Goal: Task Accomplishment & Management: Use online tool/utility

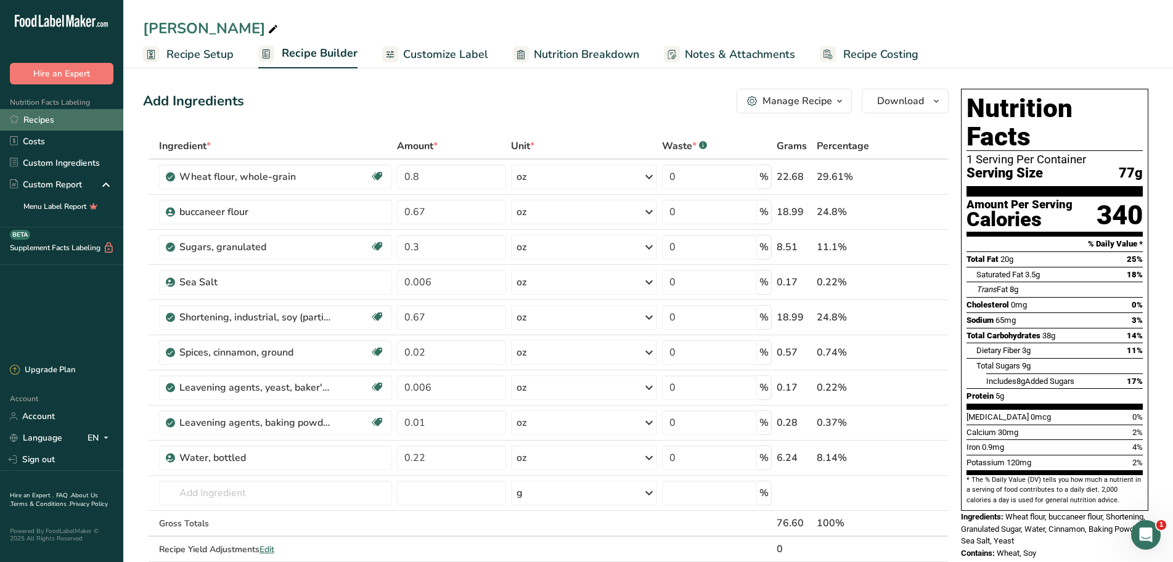
click at [33, 115] on link "Recipes" at bounding box center [61, 120] width 123 height 22
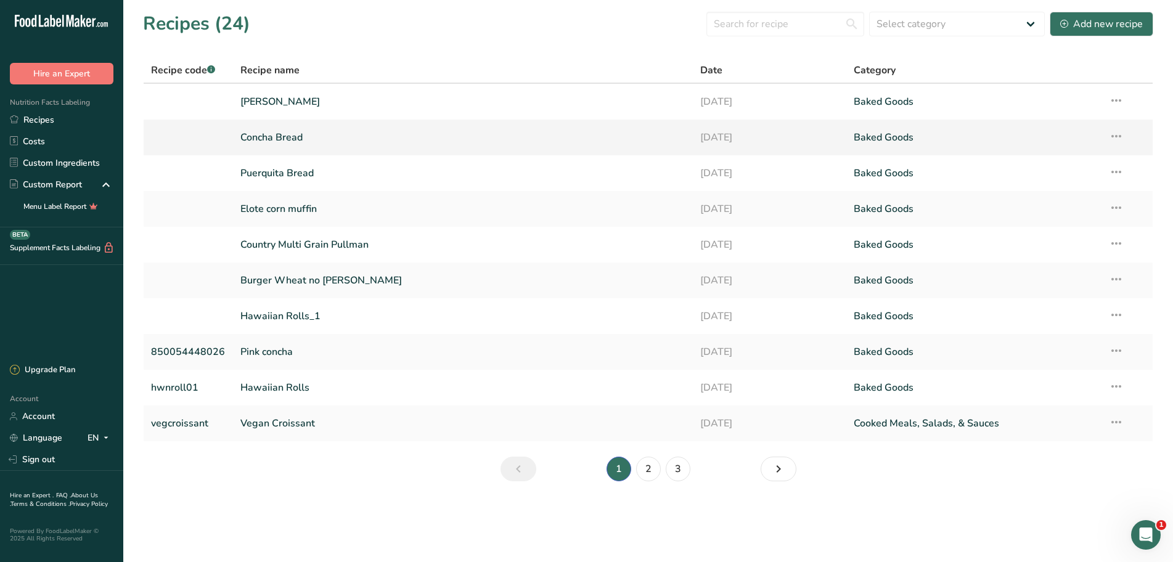
click at [290, 139] on link "Concha Bread" at bounding box center [462, 138] width 445 height 26
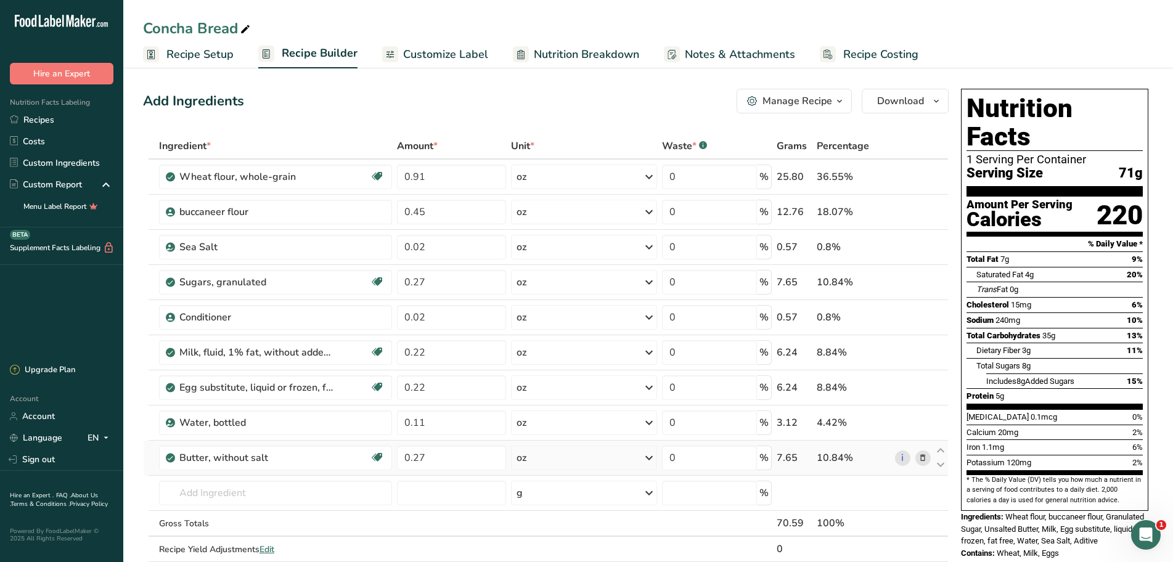
scroll to position [62, 0]
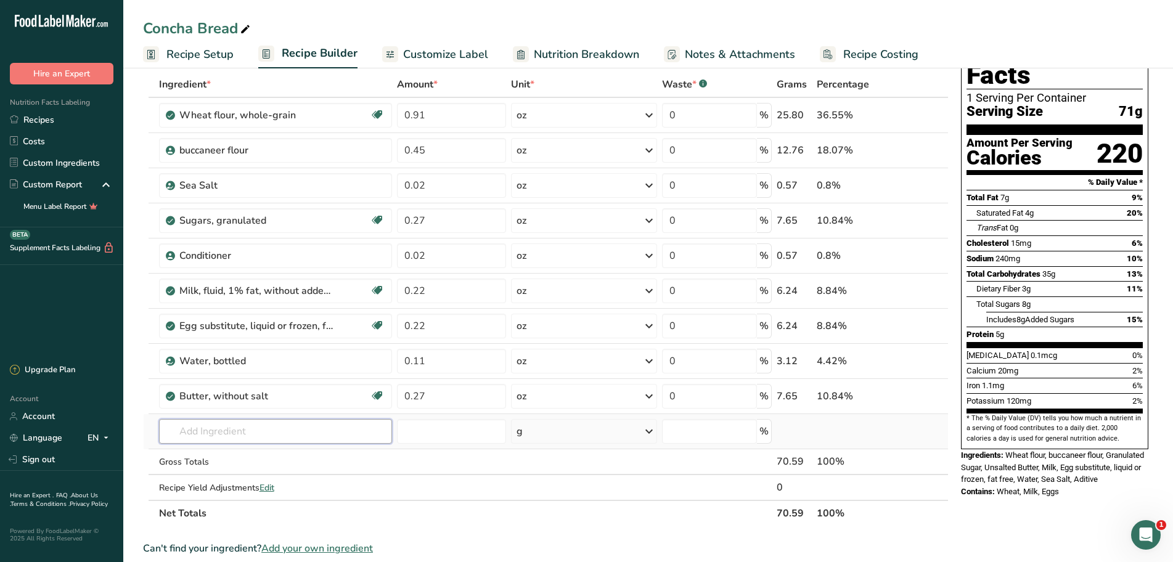
click at [208, 438] on input "text" at bounding box center [275, 431] width 233 height 25
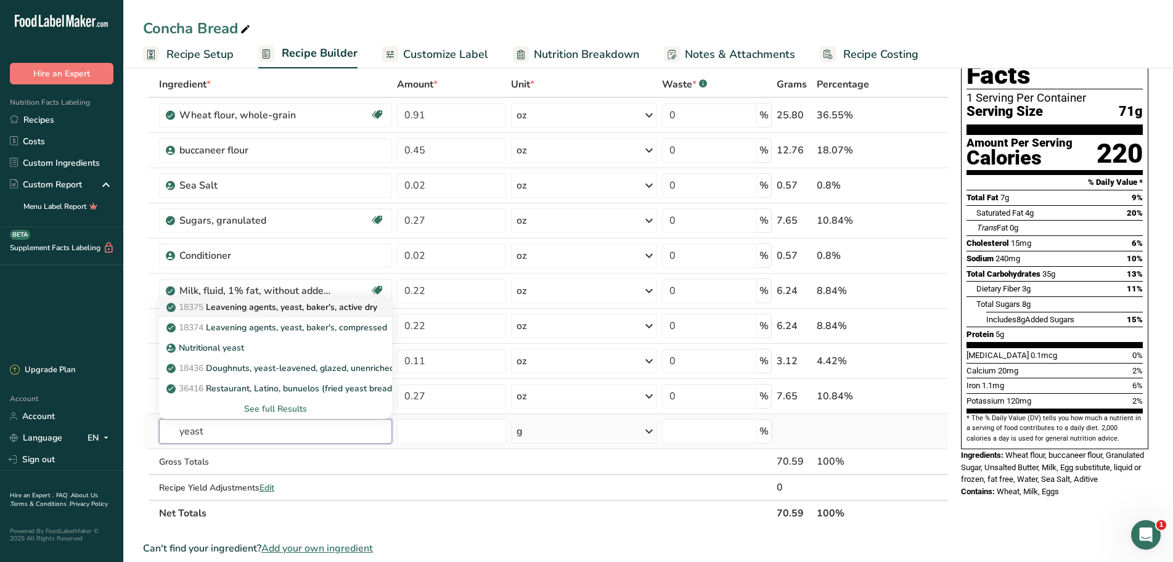
type input "yeast"
click at [287, 308] on p "18375 Leavening agents, yeast, [PERSON_NAME], active dry" at bounding box center [273, 307] width 208 height 13
type input "Leavening agents, yeast, baker's, active dry"
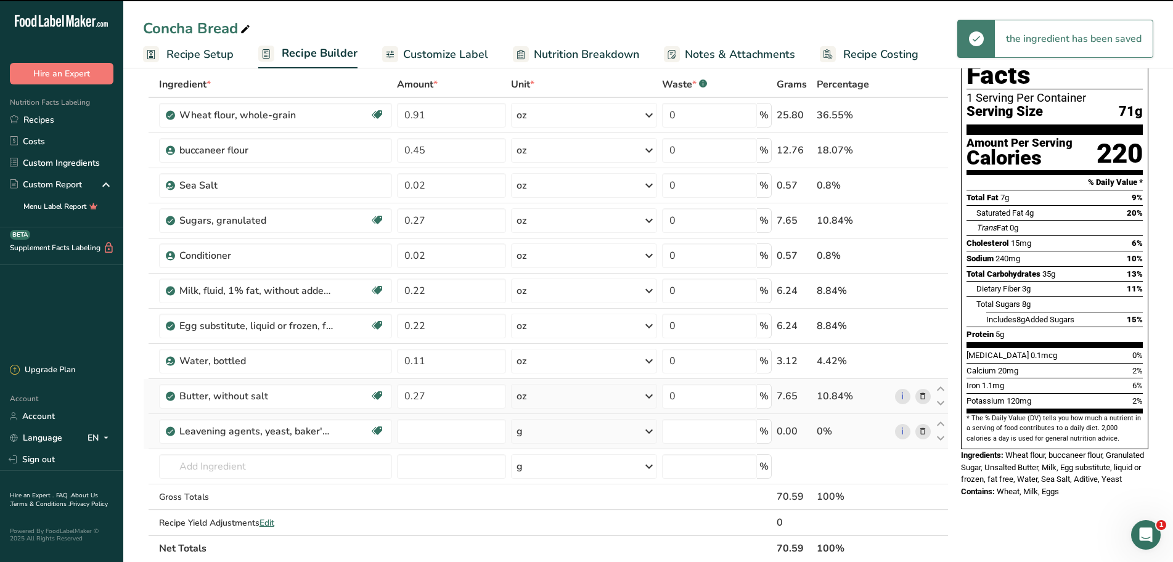
type input "0"
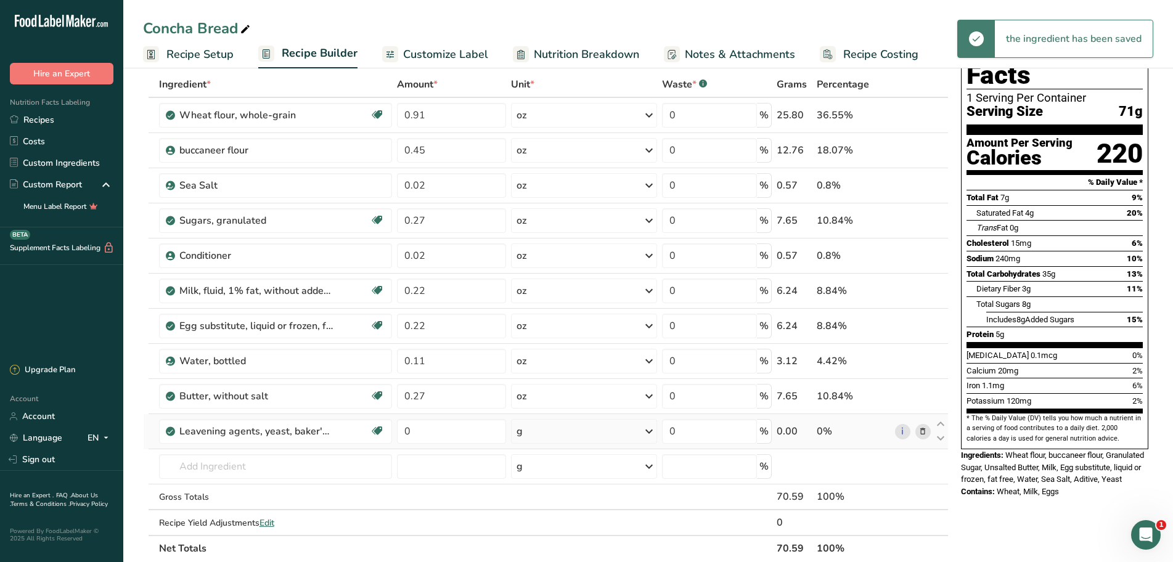
click at [650, 435] on icon at bounding box center [649, 431] width 15 height 22
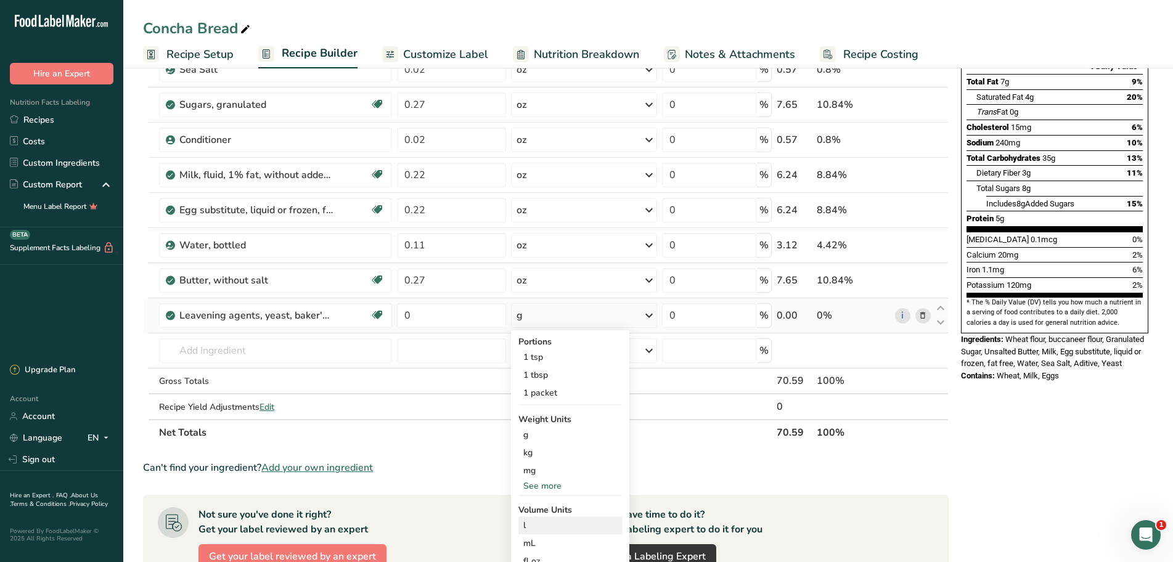
scroll to position [185, 0]
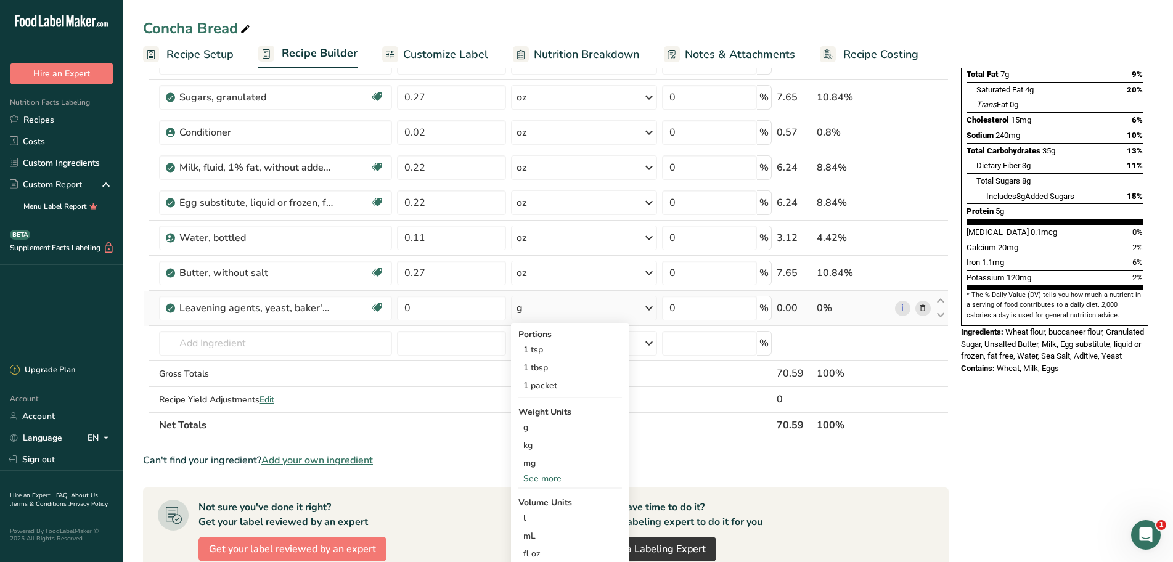
click at [557, 483] on div "See more" at bounding box center [570, 478] width 104 height 13
click at [547, 521] on div "oz" at bounding box center [570, 517] width 104 height 18
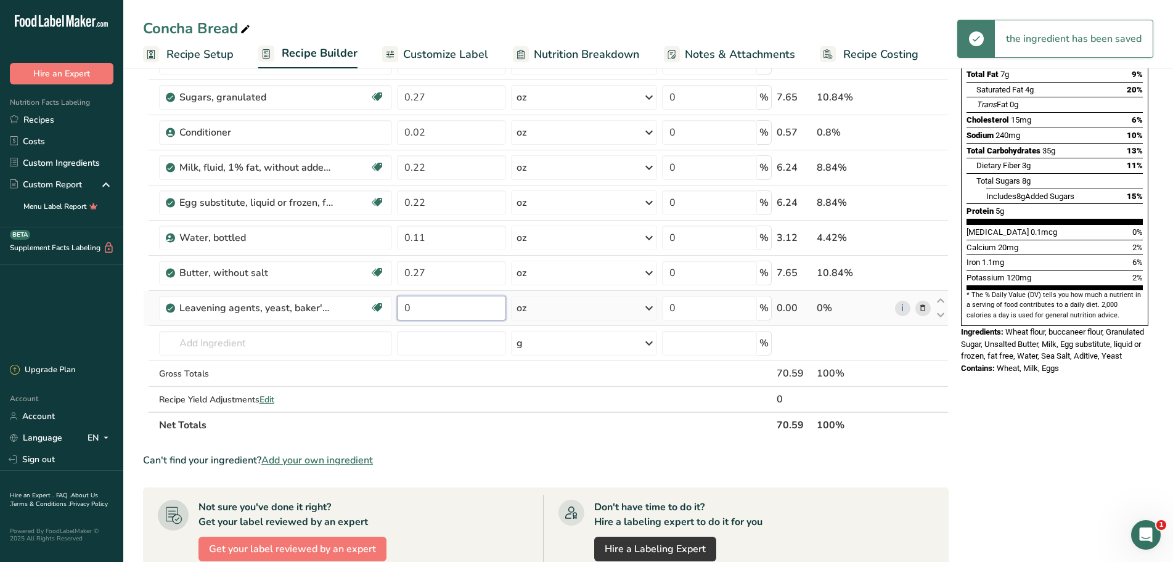
click at [441, 308] on input "0" at bounding box center [452, 308] width 110 height 25
type input "0.01"
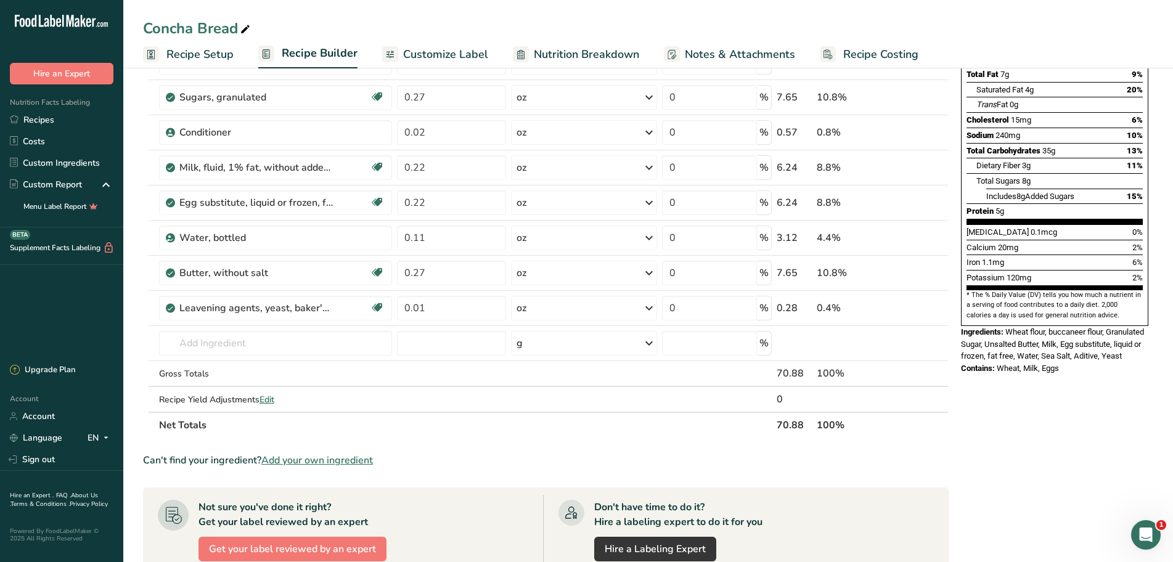
click at [485, 435] on div "Ingredient * Amount * Unit * Waste * .a-a{fill:#347362;}.b-a{fill:#fff;} Grams …" at bounding box center [546, 193] width 806 height 490
click at [1043, 443] on div "Nutrition Facts 1 Serving Per Container Serving Size 71g Amount Per Serving Cal…" at bounding box center [1054, 365] width 197 height 932
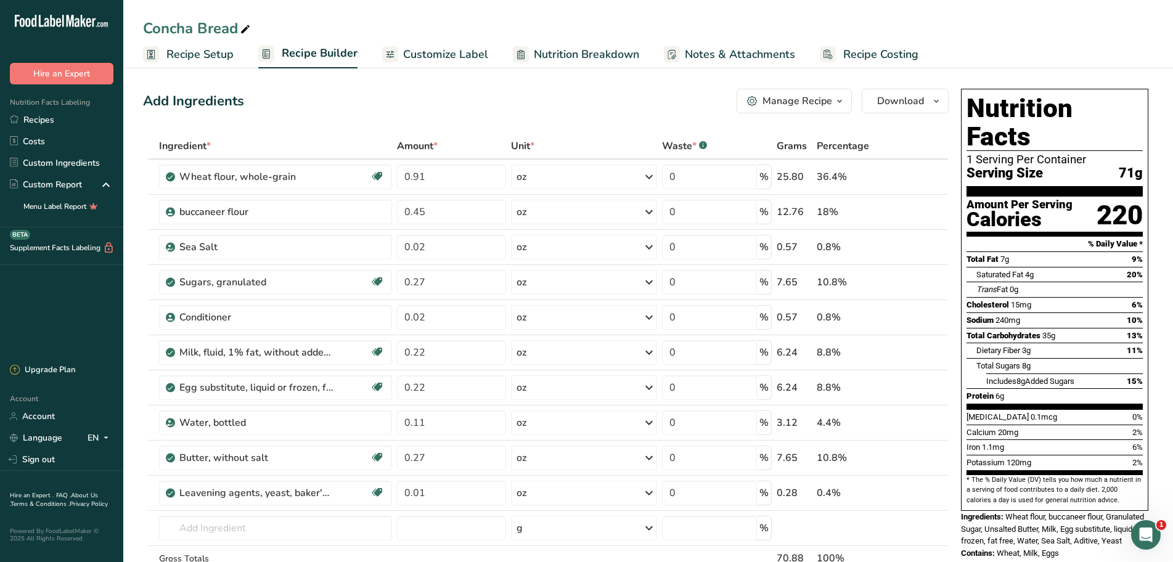
click at [377, 115] on div "Add Ingredients Manage Recipe Delete Recipe Duplicate Recipe Scale Recipe Save …" at bounding box center [549, 550] width 813 height 932
